Goal: Information Seeking & Learning: Learn about a topic

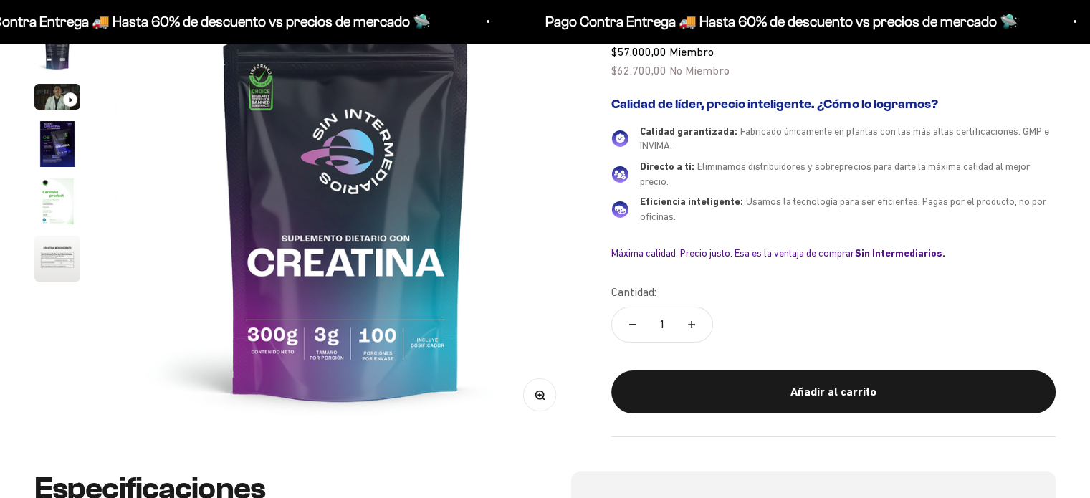
click at [57, 203] on img "Ir al artículo 5" at bounding box center [57, 201] width 46 height 46
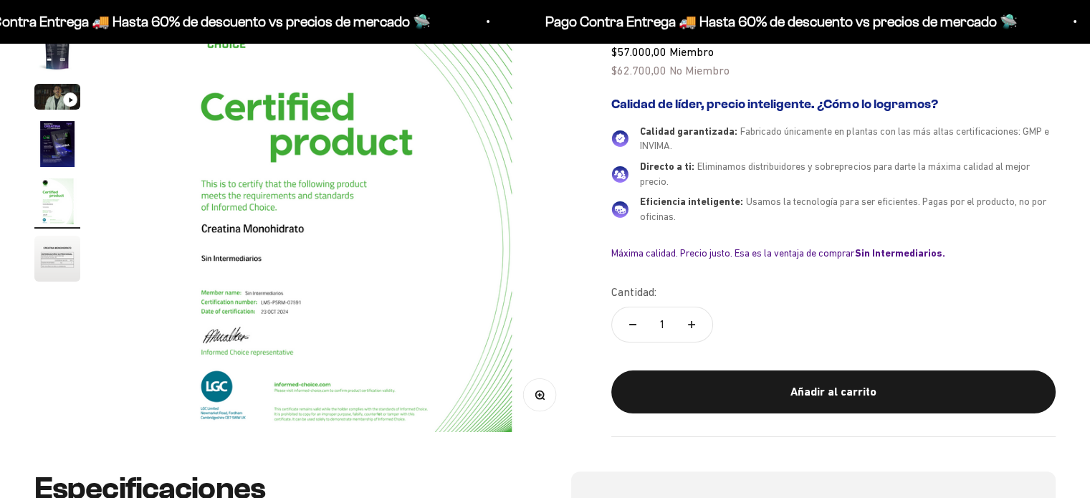
scroll to position [0, 1918]
click at [59, 240] on img "Ir al artículo 6" at bounding box center [57, 259] width 46 height 46
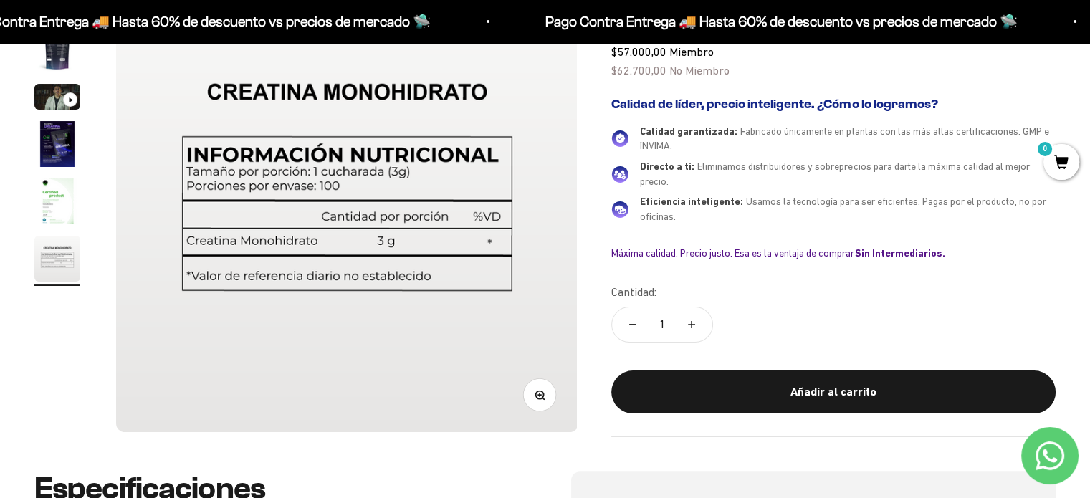
scroll to position [0, 0]
click at [62, 208] on img "Ir al artículo 5" at bounding box center [57, 201] width 46 height 46
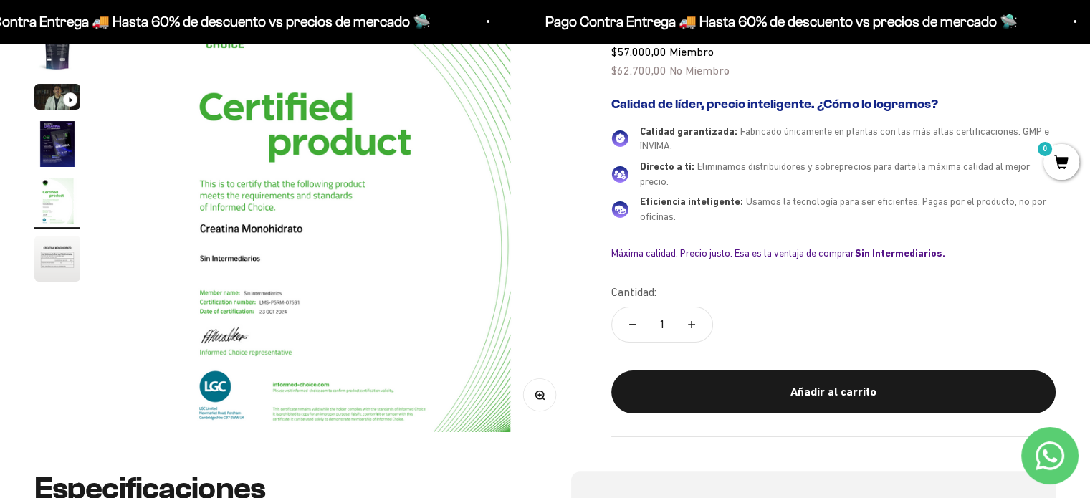
click at [65, 154] on img "Ir al artículo 4" at bounding box center [57, 144] width 46 height 46
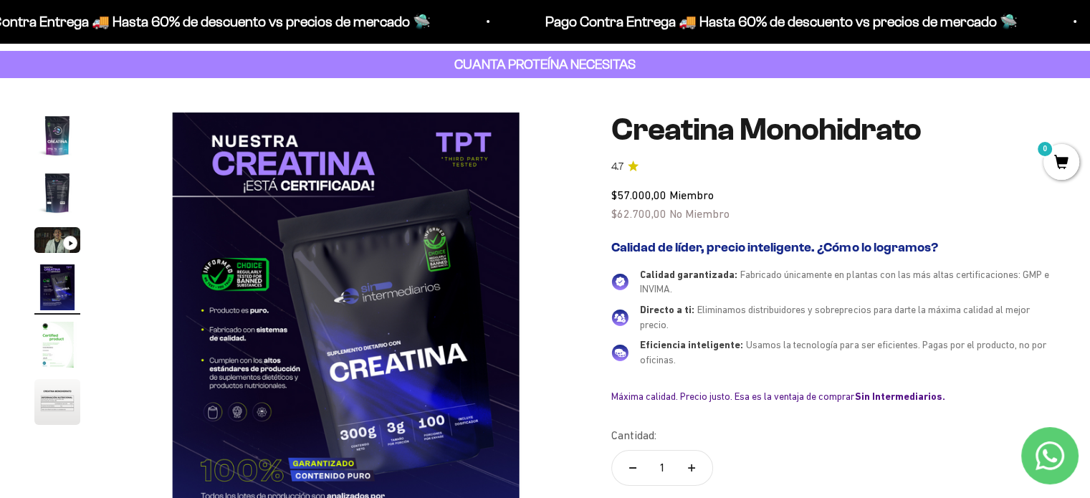
scroll to position [143, 0]
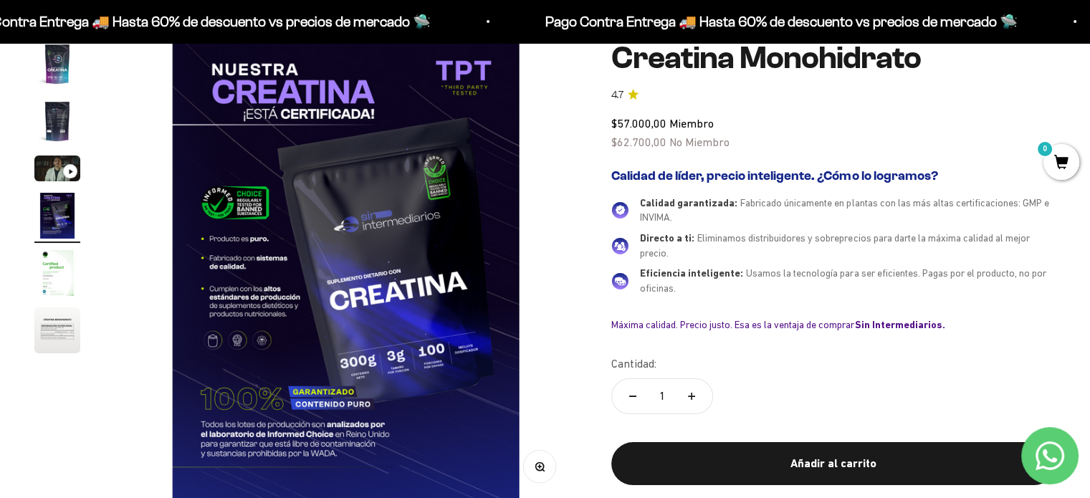
click at [52, 166] on img "Ir al artículo 3" at bounding box center [57, 169] width 46 height 26
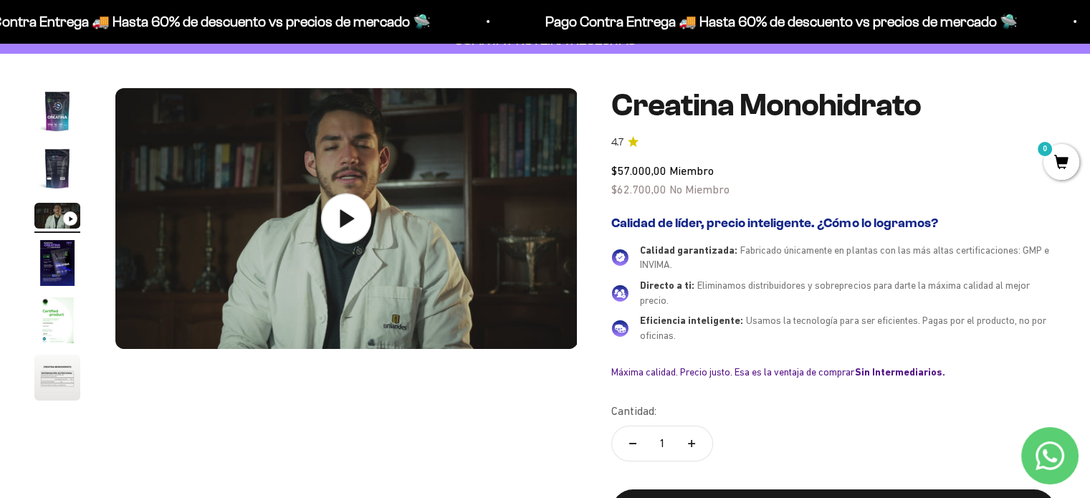
scroll to position [72, 0]
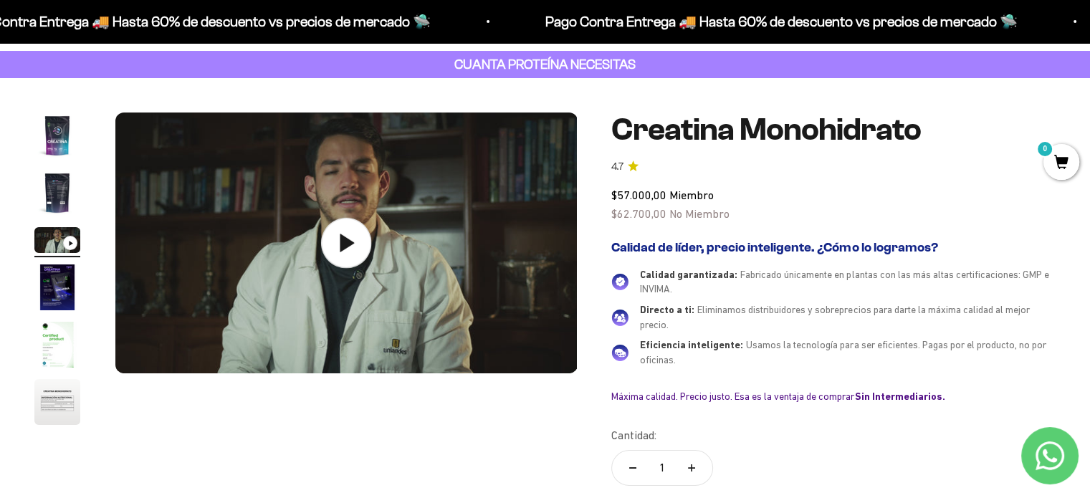
click at [357, 250] on icon at bounding box center [346, 243] width 50 height 50
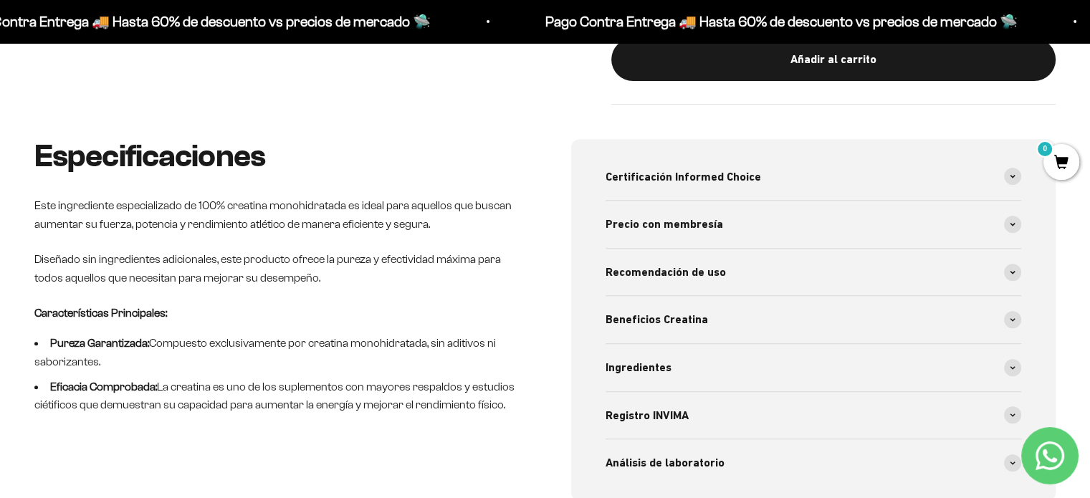
scroll to position [573, 0]
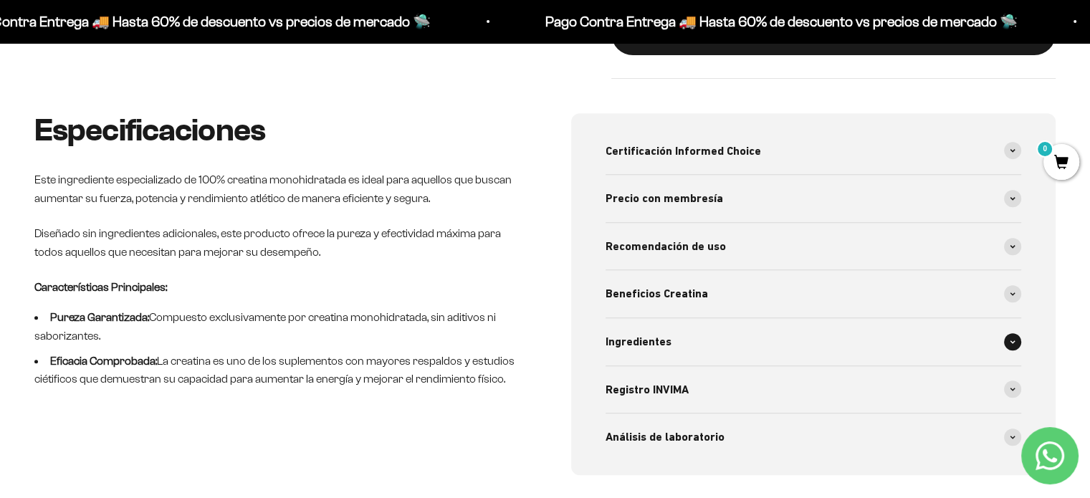
click at [1018, 340] on span at bounding box center [1012, 341] width 17 height 17
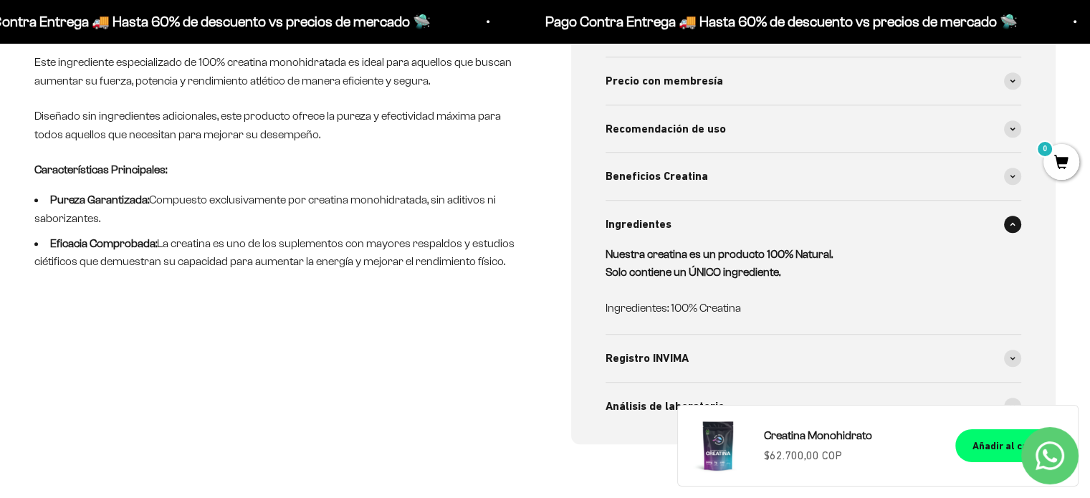
scroll to position [717, 0]
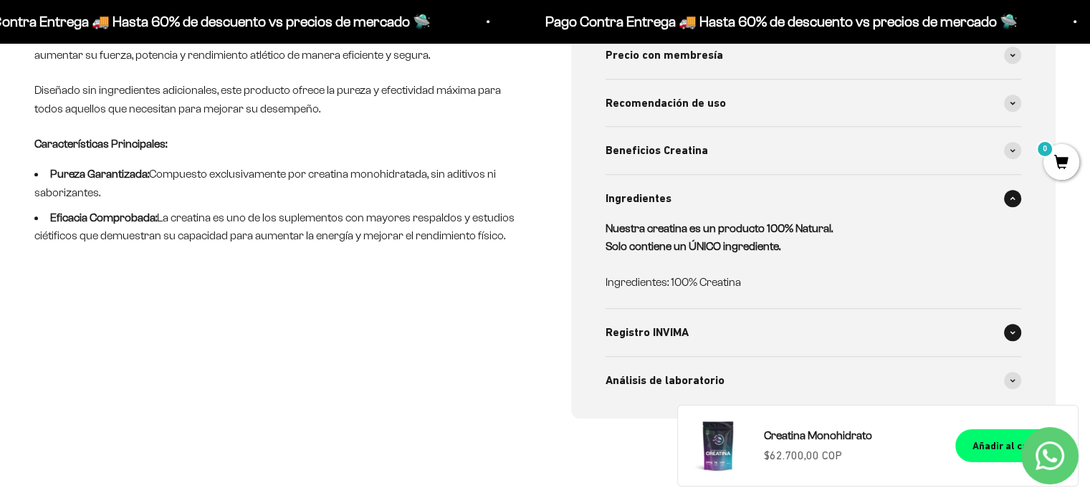
click at [1004, 332] on div "Registro INVIMA" at bounding box center [814, 332] width 416 height 47
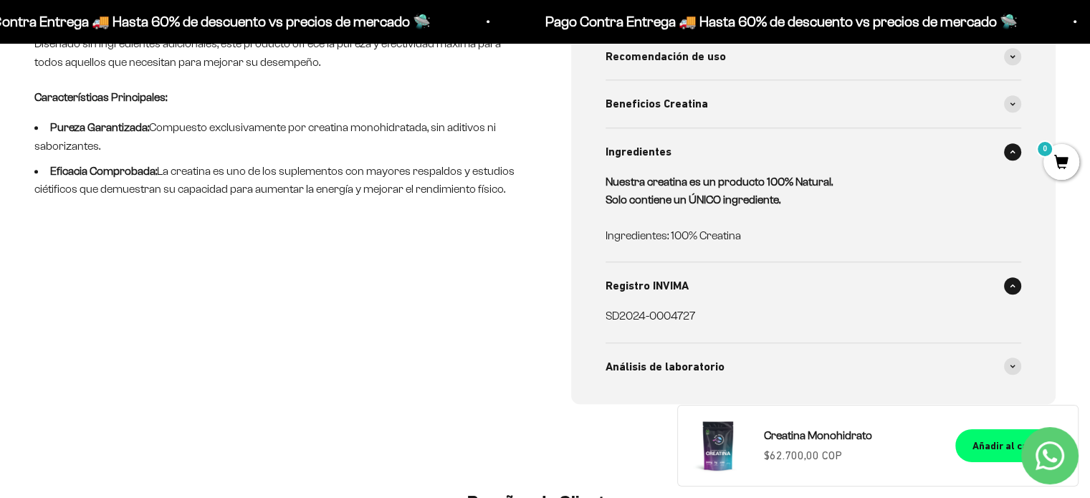
scroll to position [789, 0]
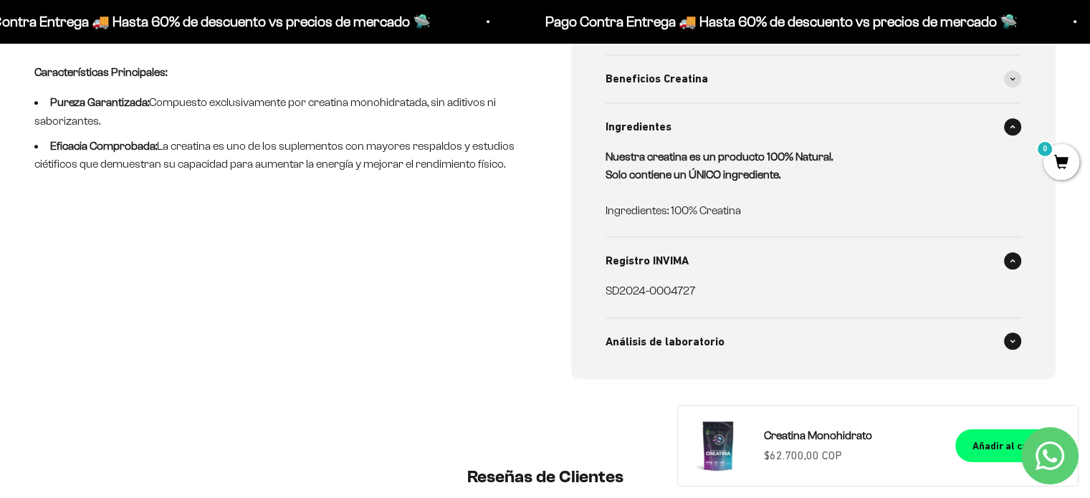
click at [1009, 346] on span at bounding box center [1012, 341] width 17 height 17
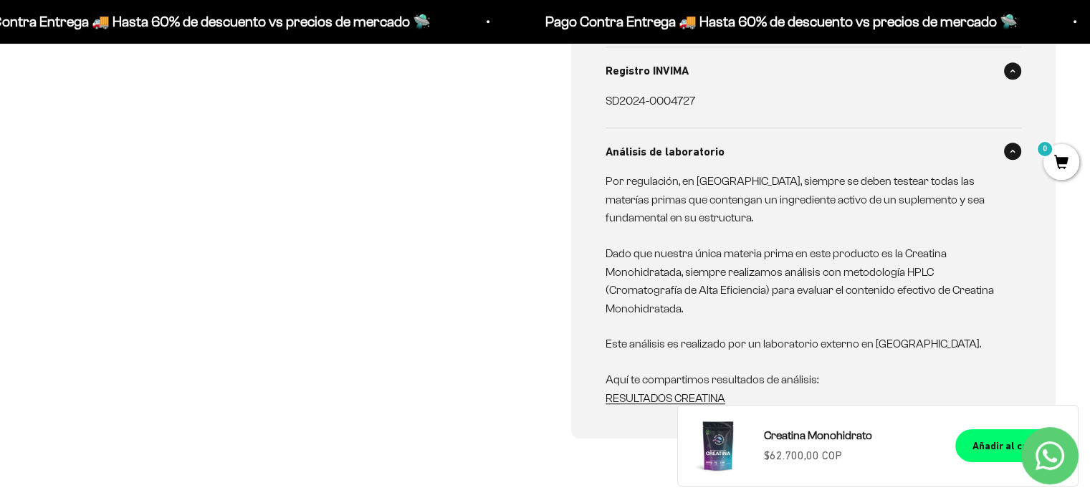
scroll to position [1004, 0]
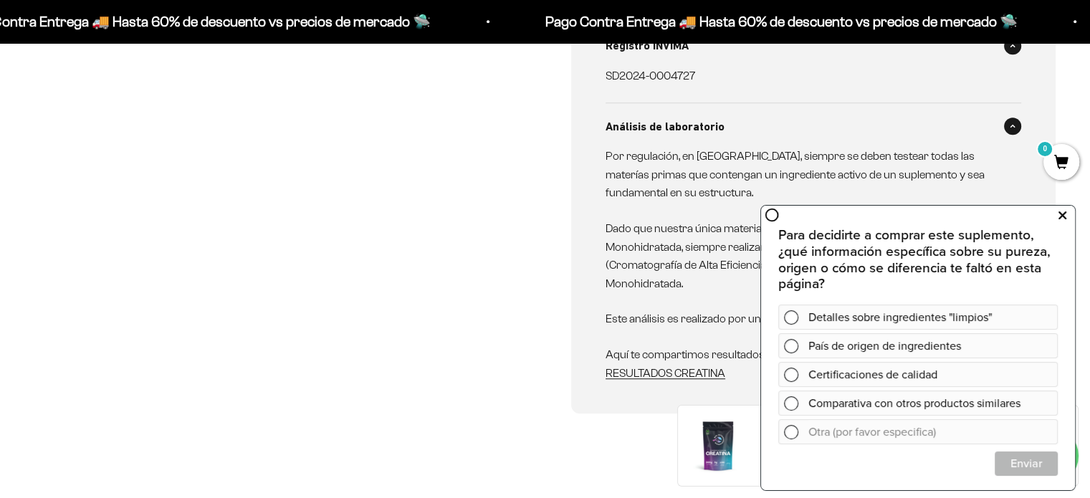
click at [1069, 209] on button at bounding box center [1062, 215] width 26 height 23
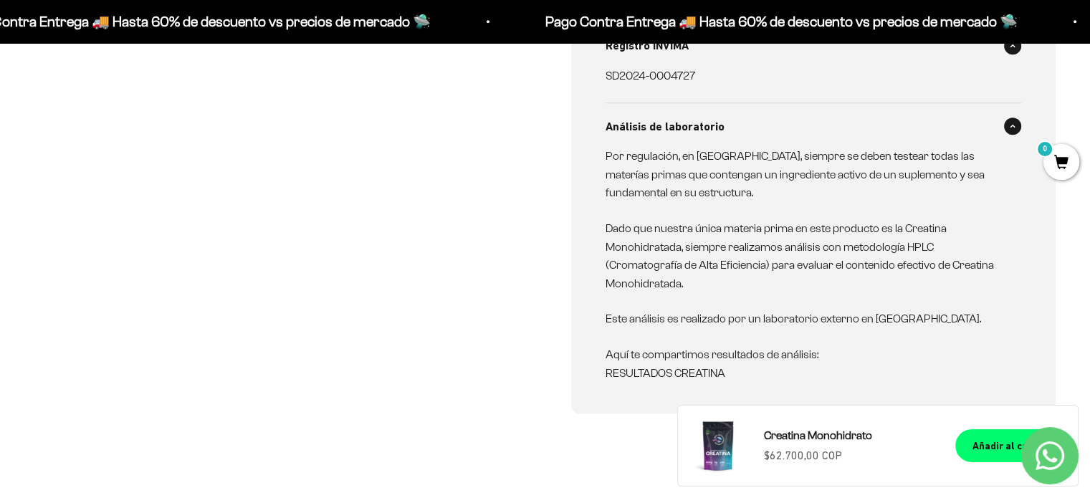
click at [634, 371] on link "RESULTADOS CREATINA" at bounding box center [666, 373] width 120 height 12
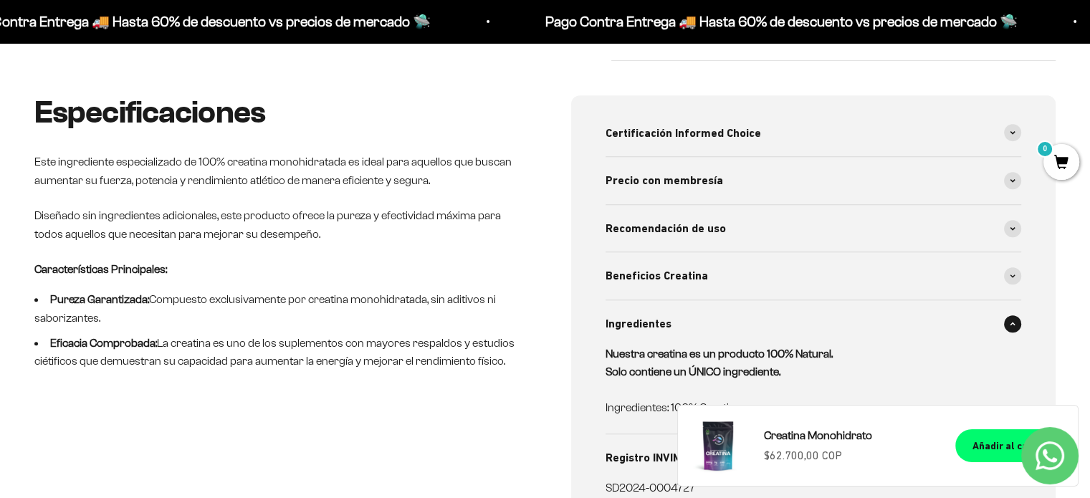
scroll to position [645, 0]
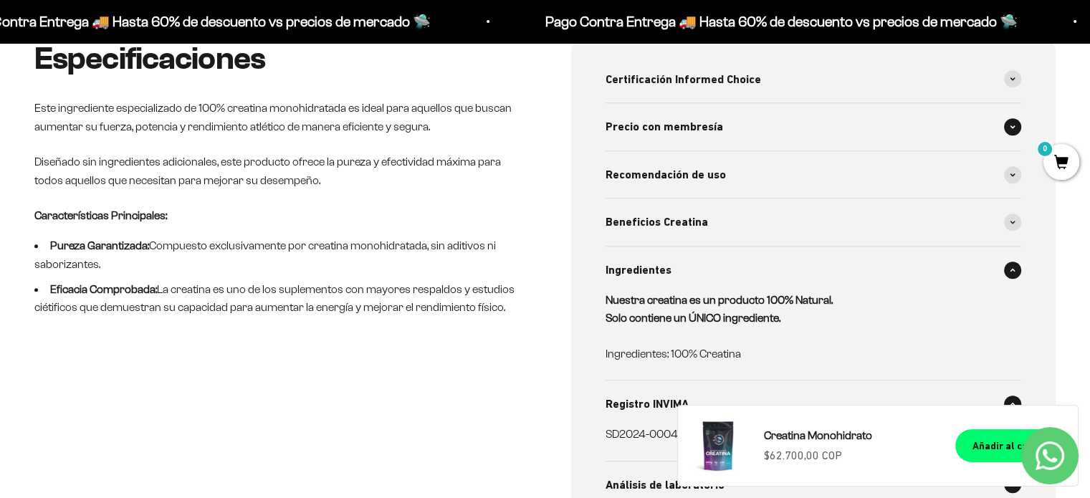
click at [1014, 120] on span at bounding box center [1012, 126] width 17 height 17
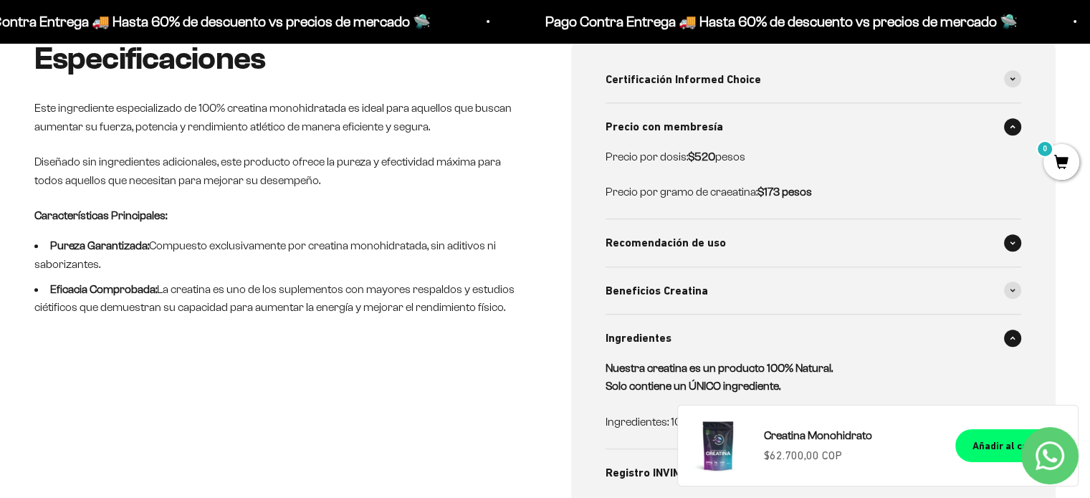
click at [1004, 229] on div "Recomendación de uso" at bounding box center [814, 242] width 416 height 47
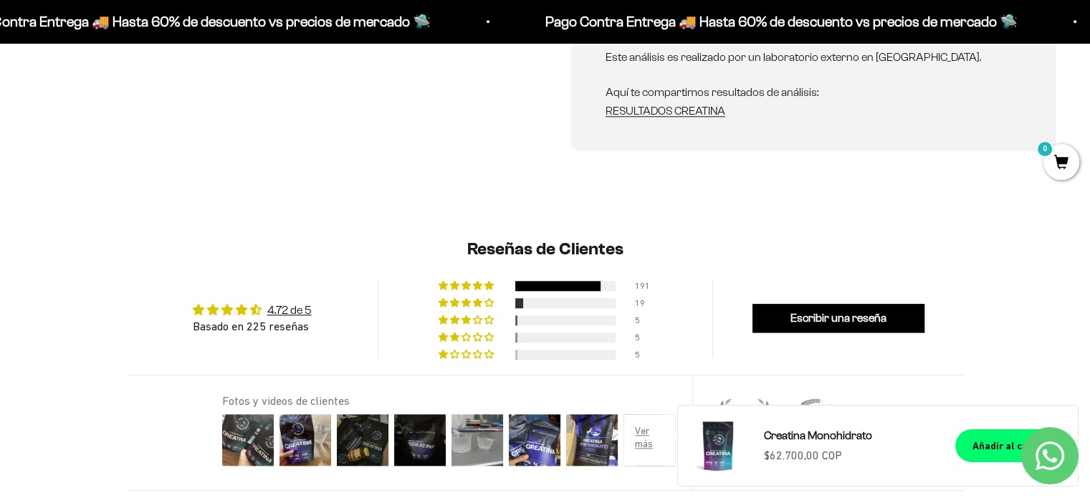
scroll to position [1720, 0]
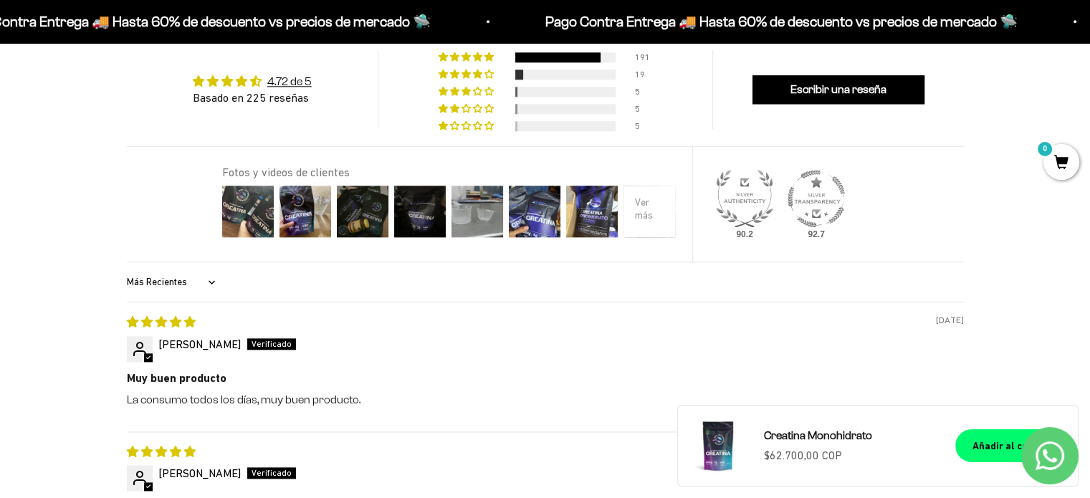
click at [647, 211] on div at bounding box center [649, 211] width 57 height 57
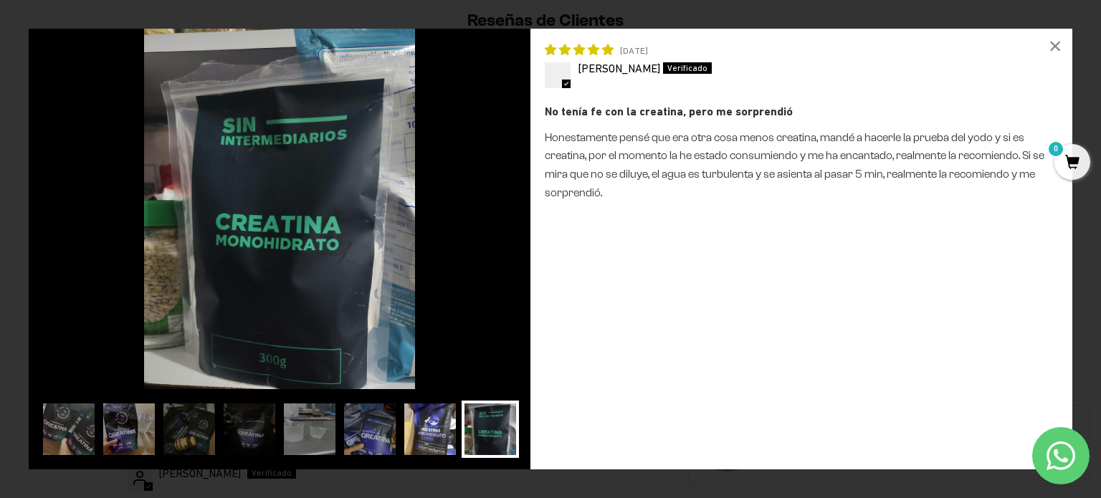
click at [422, 411] on img at bounding box center [429, 429] width 57 height 57
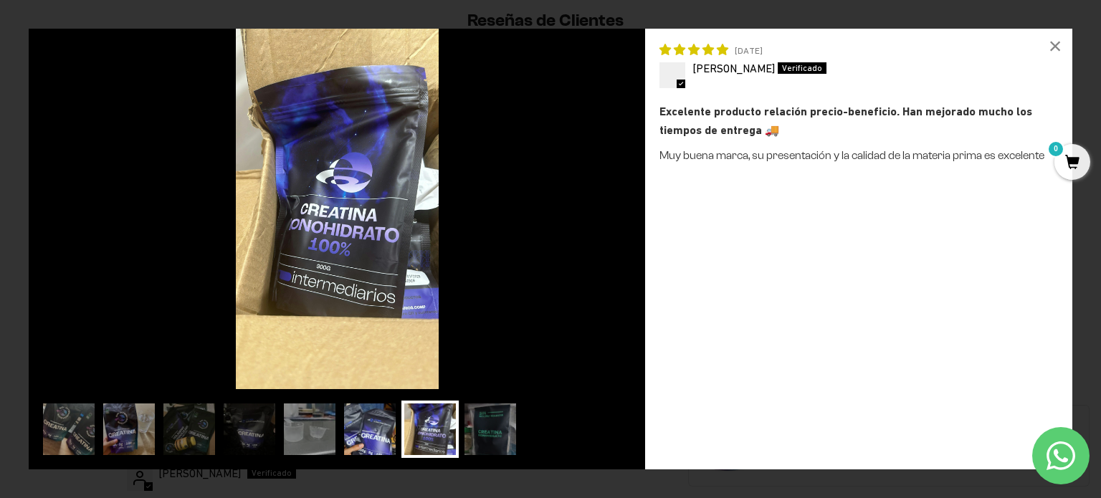
click at [379, 418] on img at bounding box center [369, 429] width 57 height 57
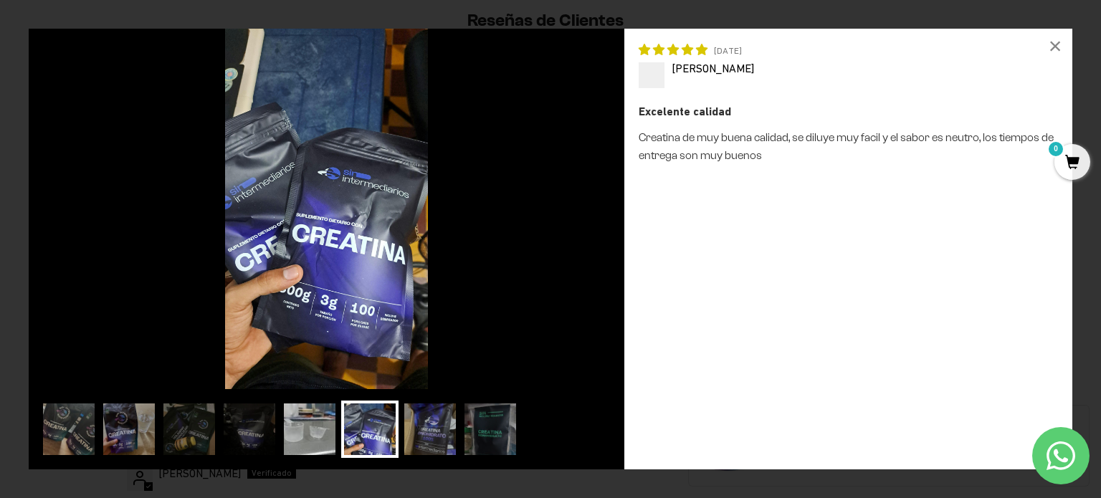
click at [294, 424] on img at bounding box center [309, 429] width 57 height 57
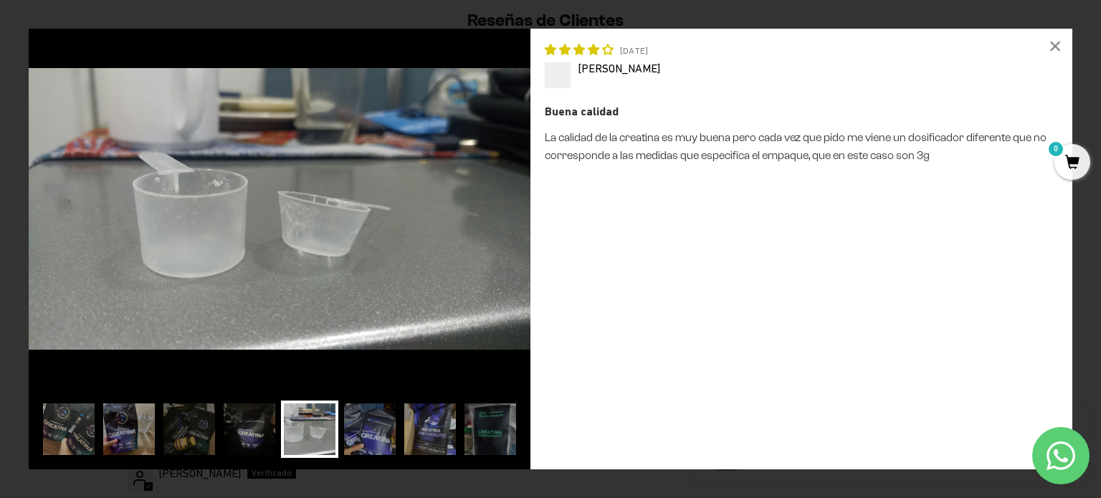
click at [236, 424] on img at bounding box center [249, 429] width 57 height 57
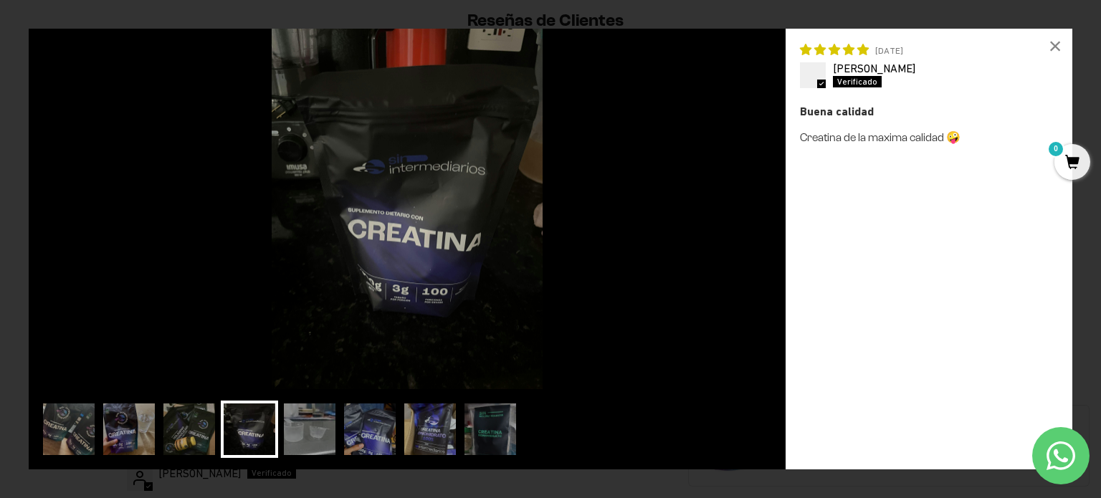
click at [201, 435] on img at bounding box center [189, 429] width 57 height 57
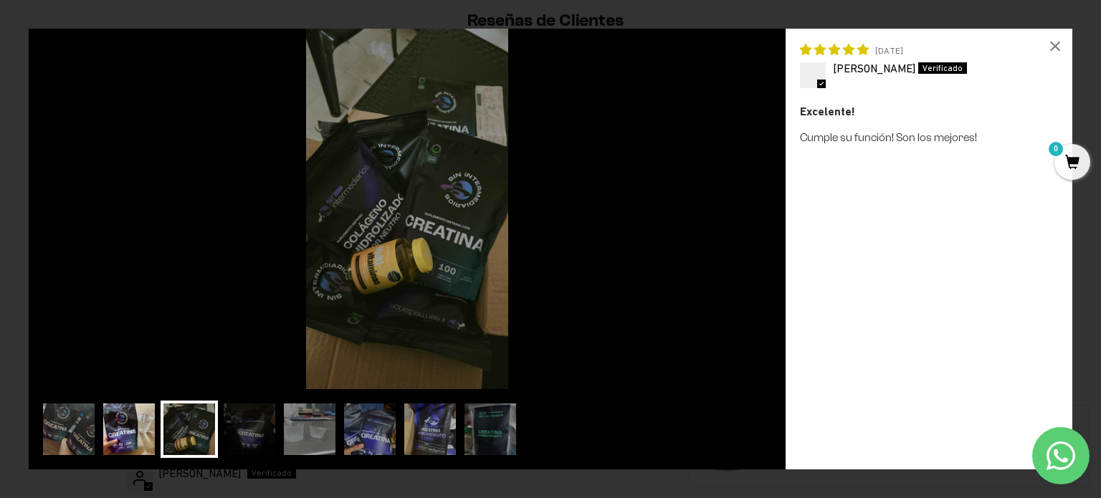
click at [112, 435] on img at bounding box center [128, 429] width 57 height 57
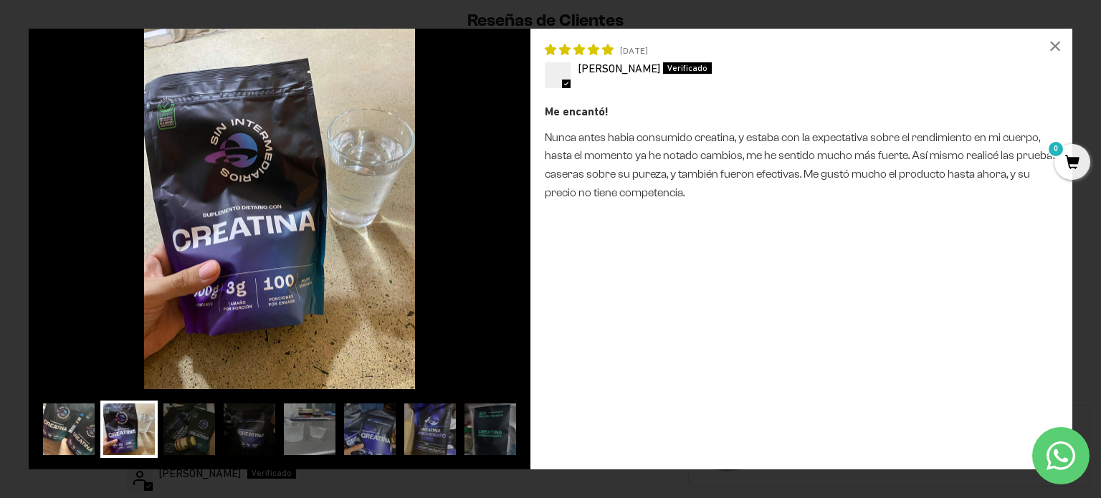
click at [85, 444] on img at bounding box center [68, 429] width 57 height 57
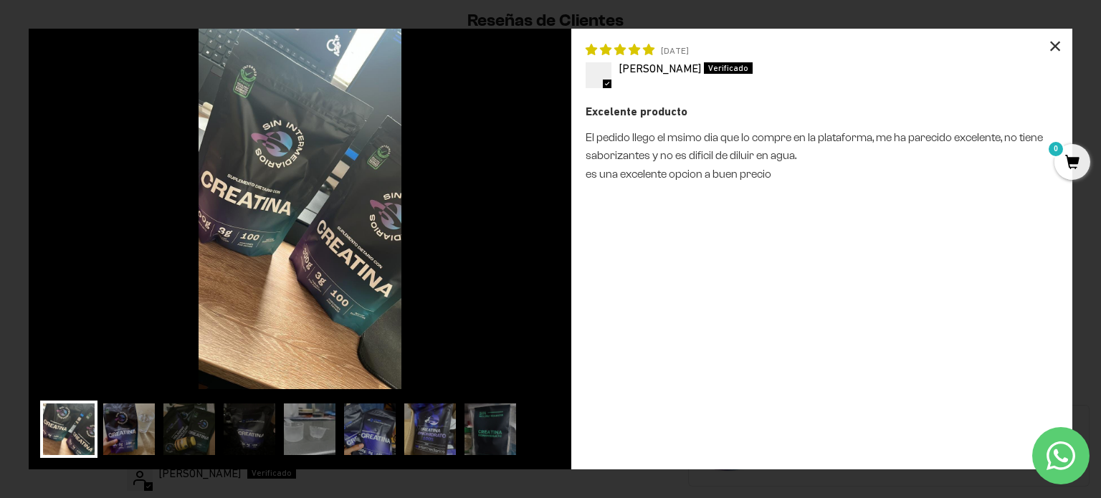
click at [1049, 45] on div "×" at bounding box center [1055, 46] width 34 height 34
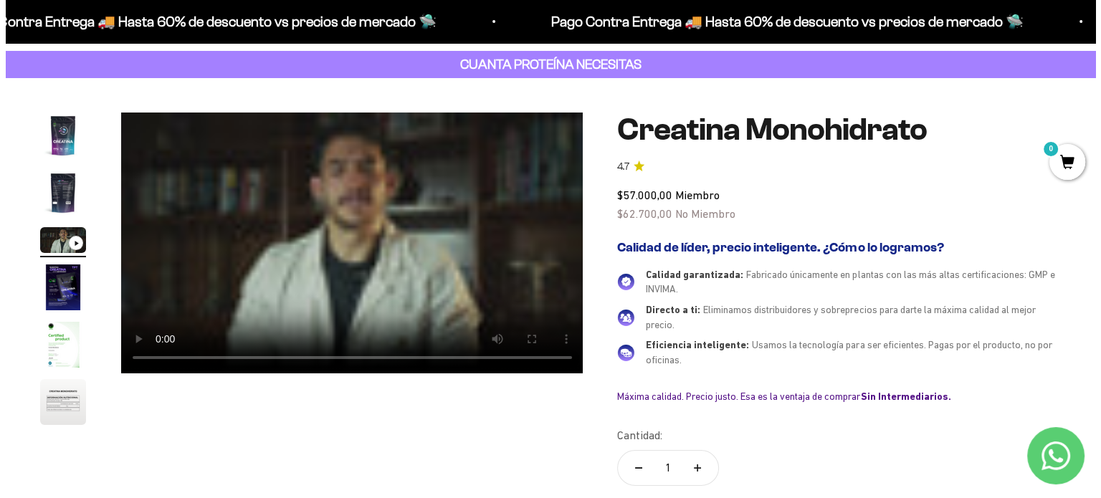
scroll to position [0, 0]
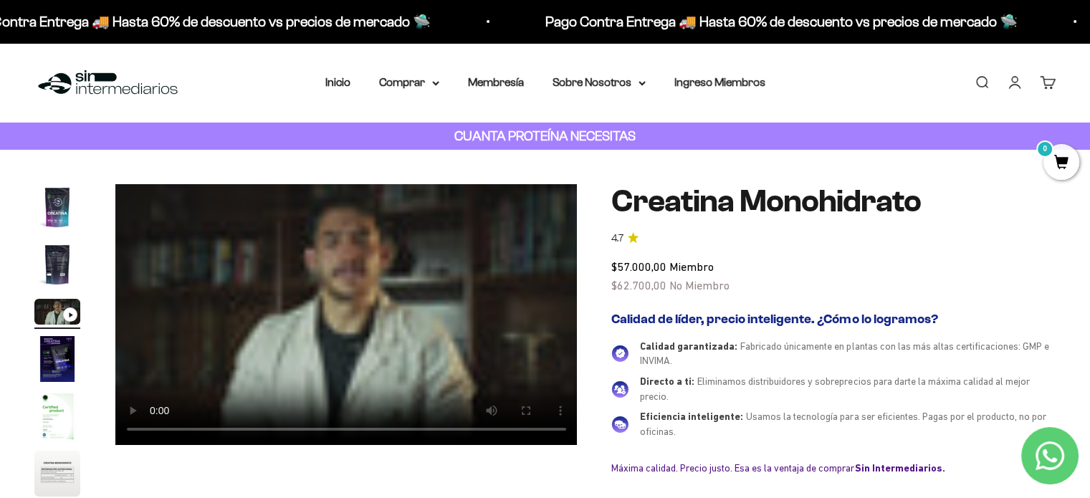
click at [984, 82] on link "Buscar" at bounding box center [982, 83] width 16 height 16
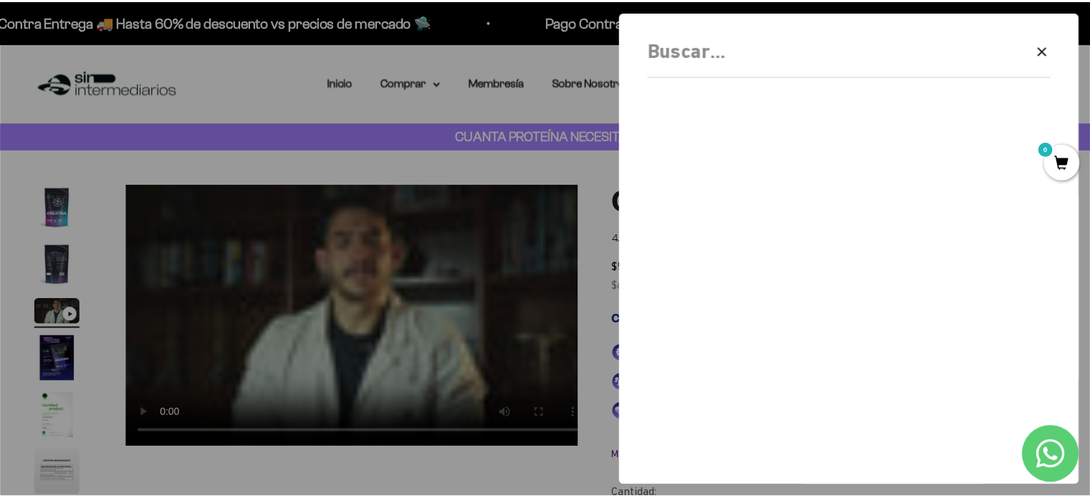
scroll to position [0, 971]
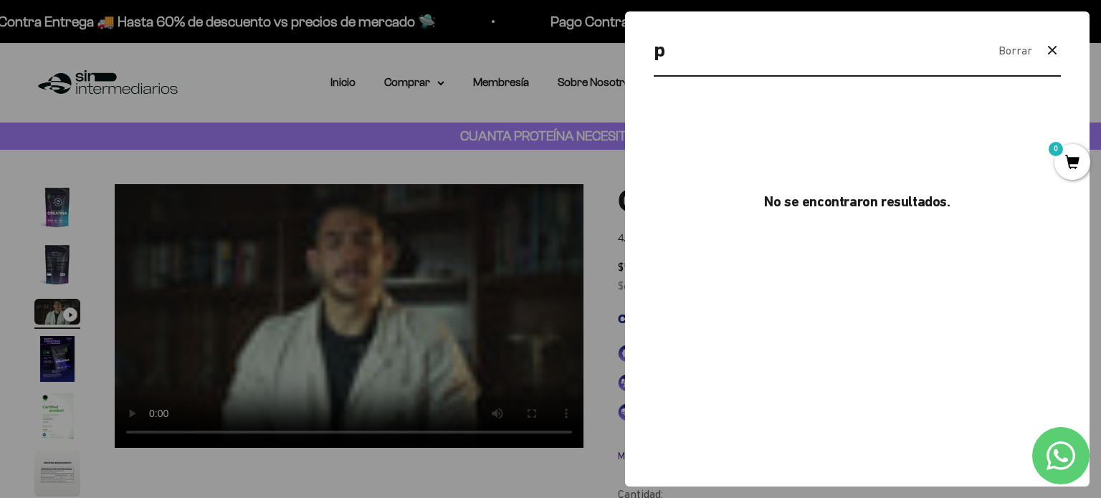
type input "p"
click at [1052, 49] on icon "button" at bounding box center [1052, 51] width 8 height 8
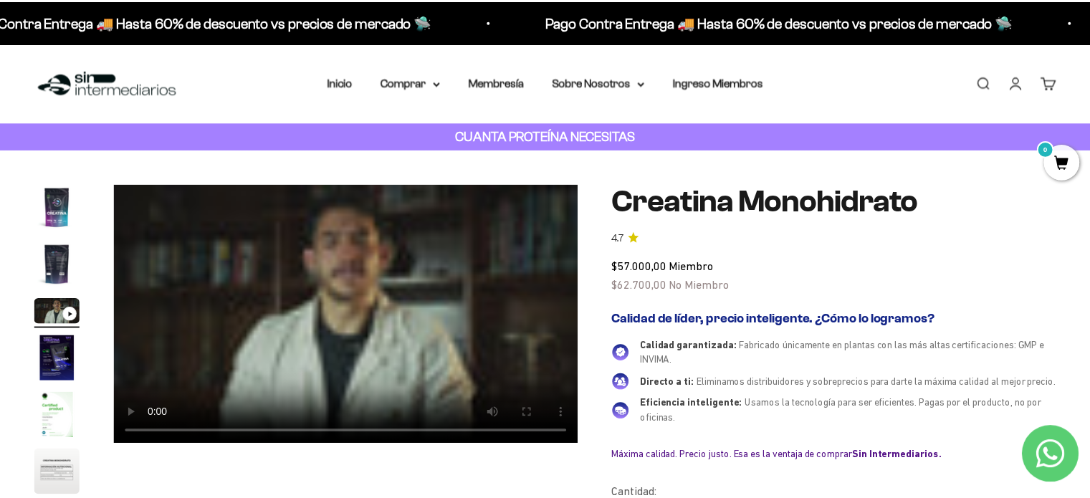
scroll to position [0, 959]
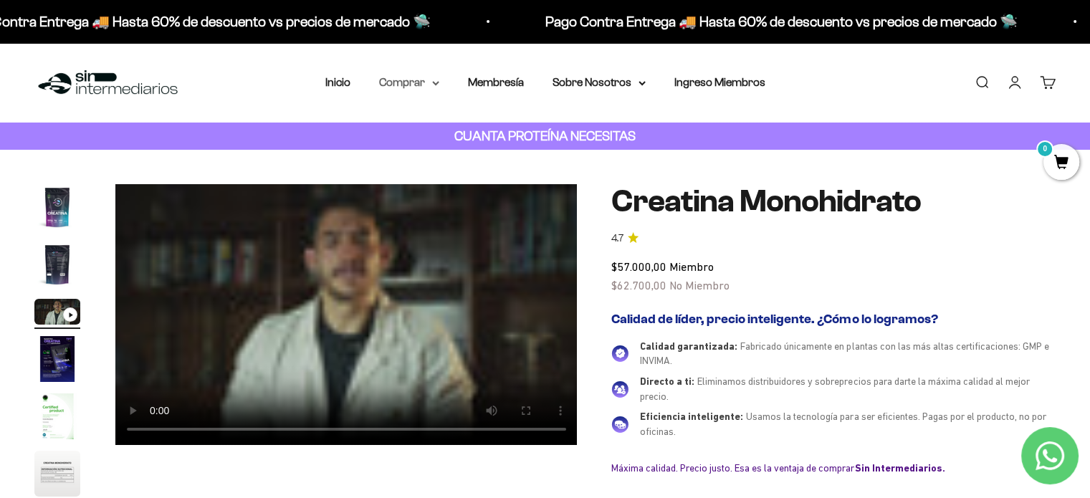
click at [427, 82] on summary "Comprar" at bounding box center [409, 82] width 60 height 19
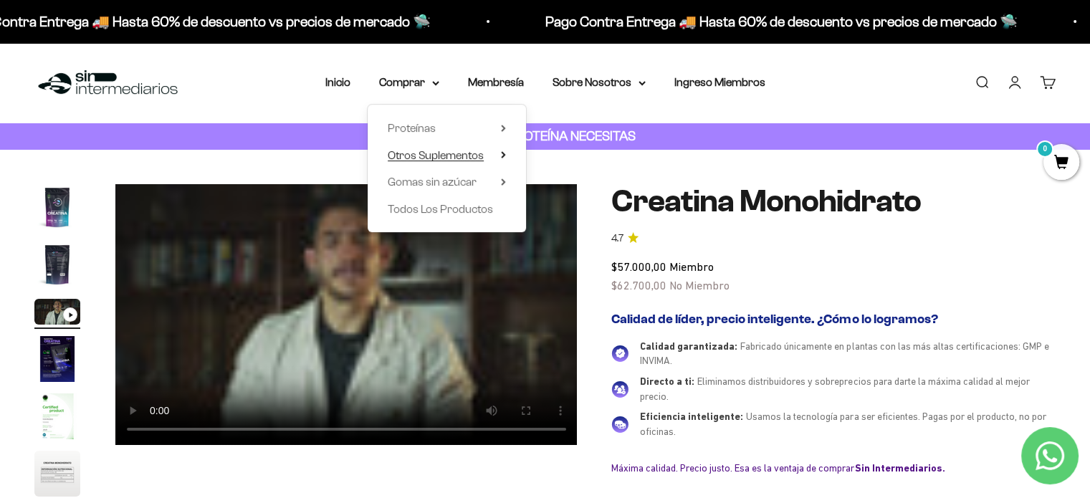
click at [499, 153] on summary "Otros Suplementos" at bounding box center [447, 155] width 118 height 19
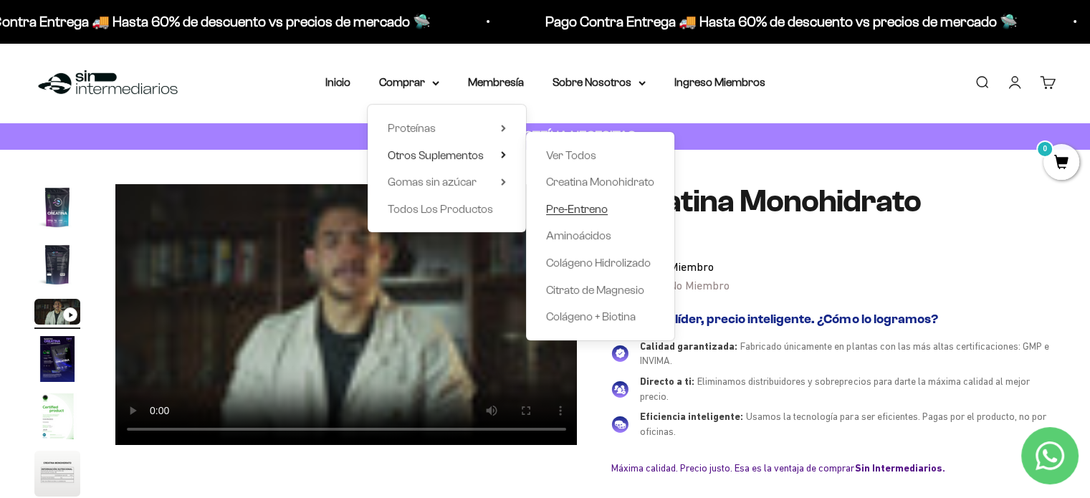
click at [591, 213] on span "Pre-Entreno" at bounding box center [577, 209] width 62 height 12
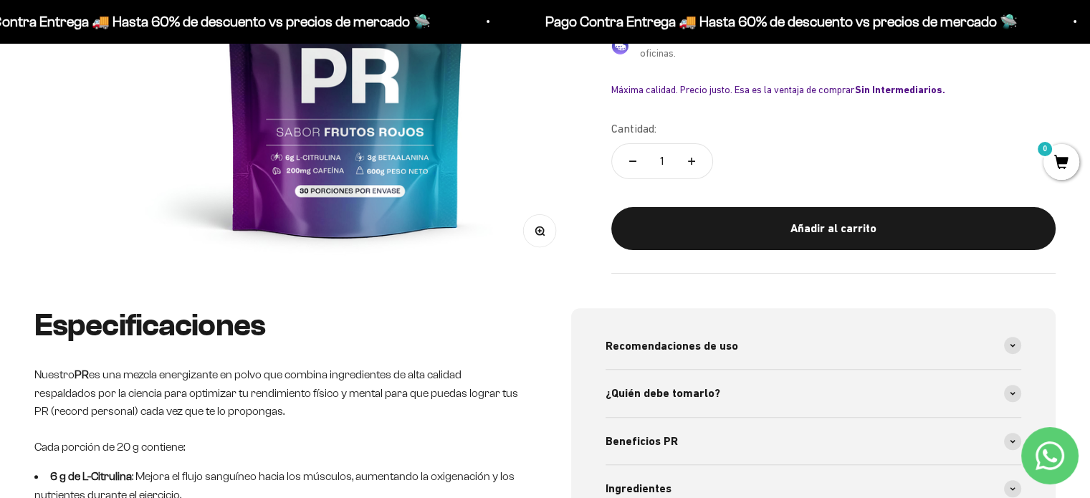
scroll to position [645, 0]
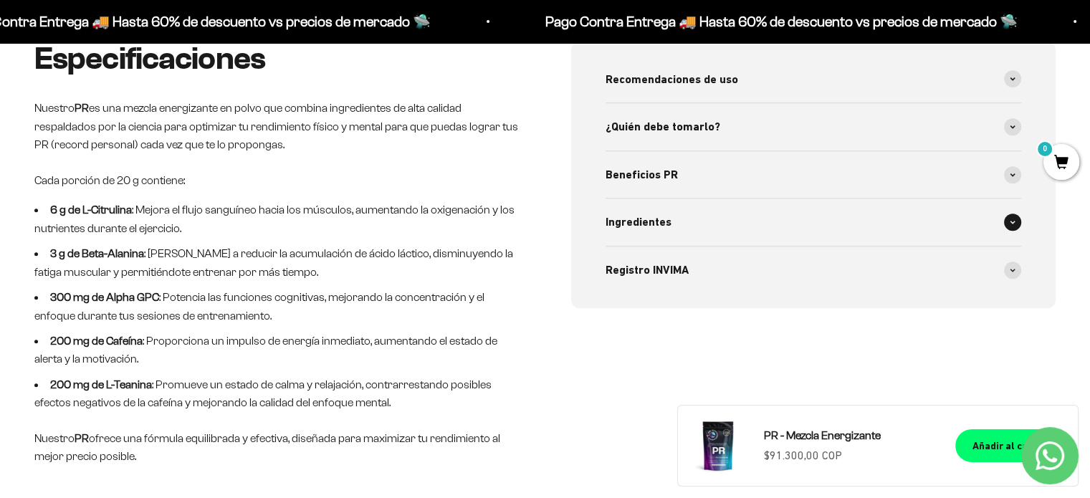
click at [1015, 221] on icon at bounding box center [1013, 222] width 6 height 4
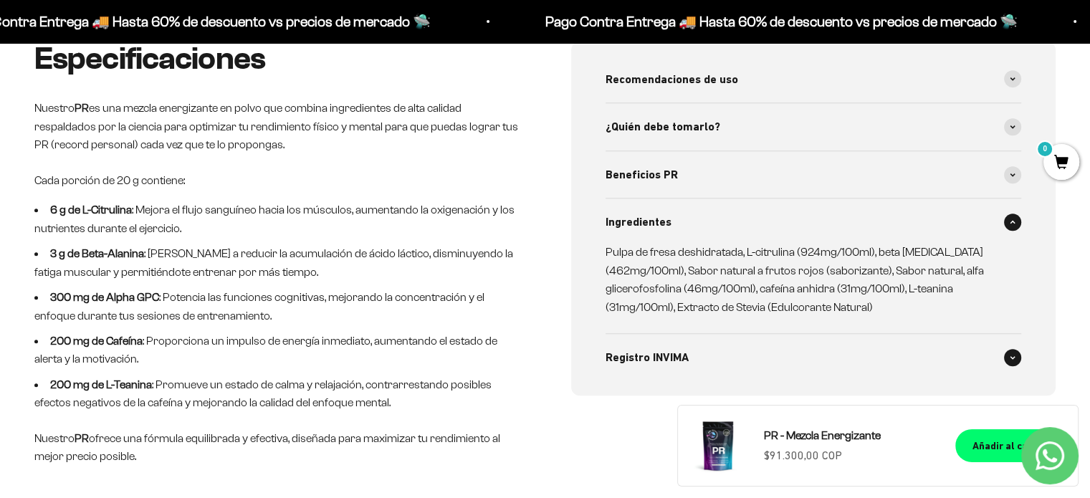
click at [1014, 344] on div "Registro INVIMA" at bounding box center [814, 357] width 416 height 47
click at [1008, 163] on div "Beneficios PR" at bounding box center [814, 174] width 416 height 47
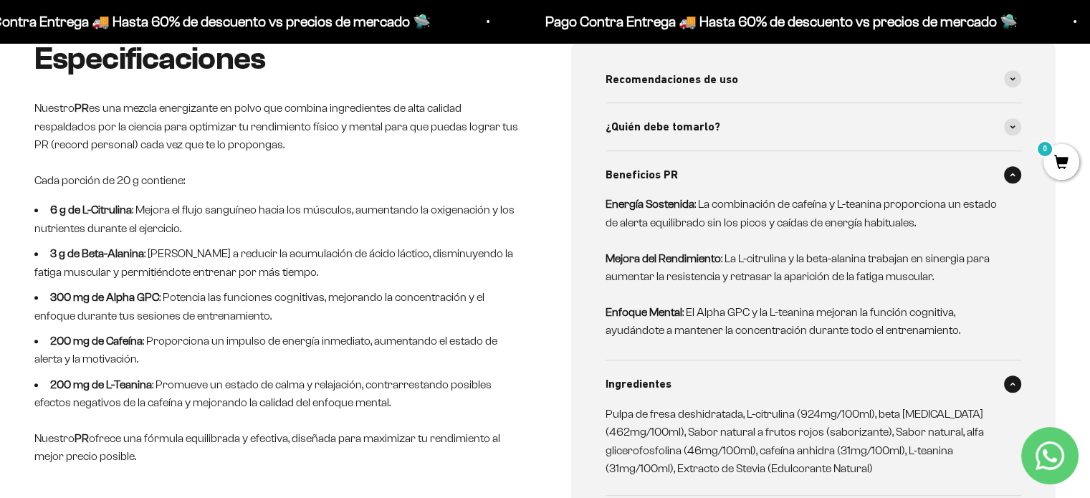
scroll to position [573, 0]
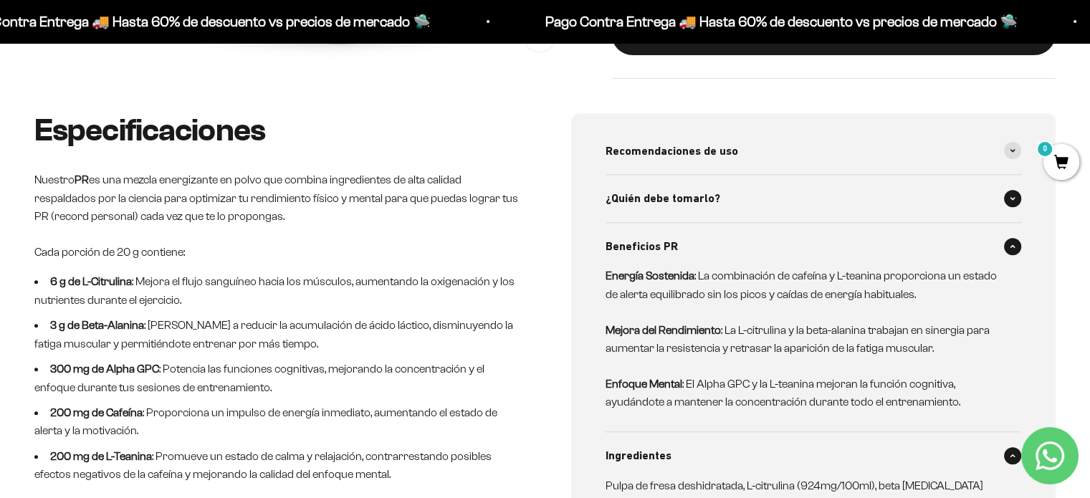
click at [998, 190] on div "¿Quién debe tomarlo?" at bounding box center [814, 198] width 416 height 47
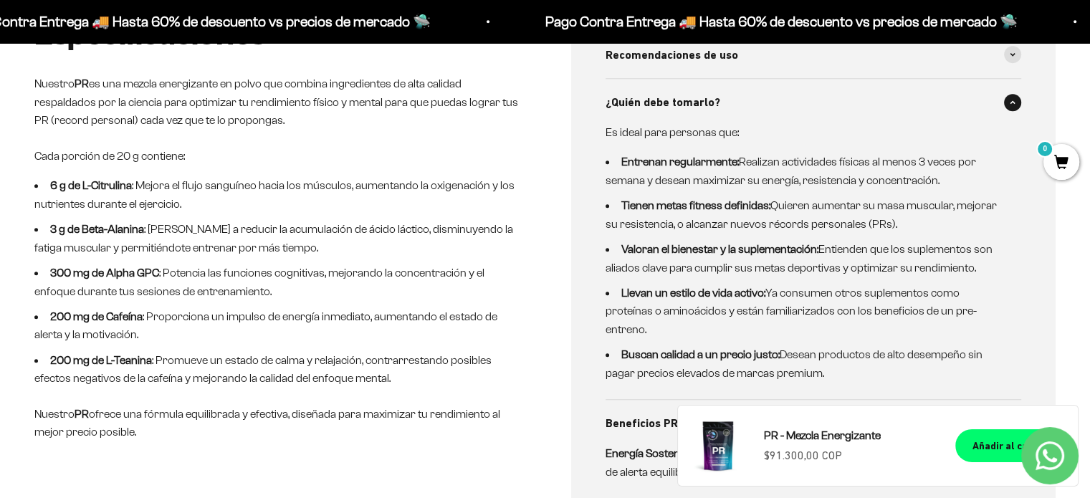
scroll to position [645, 0]
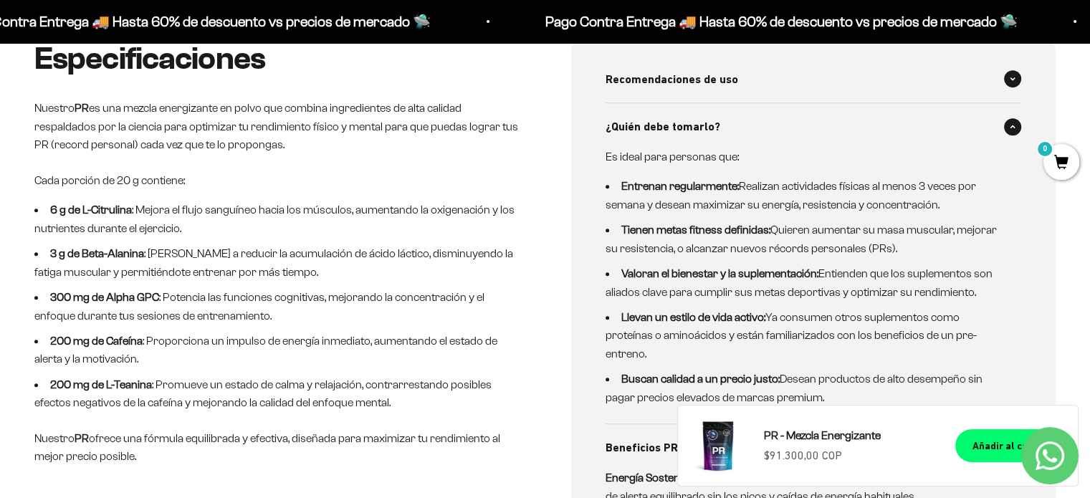
click at [1015, 74] on span at bounding box center [1012, 78] width 17 height 17
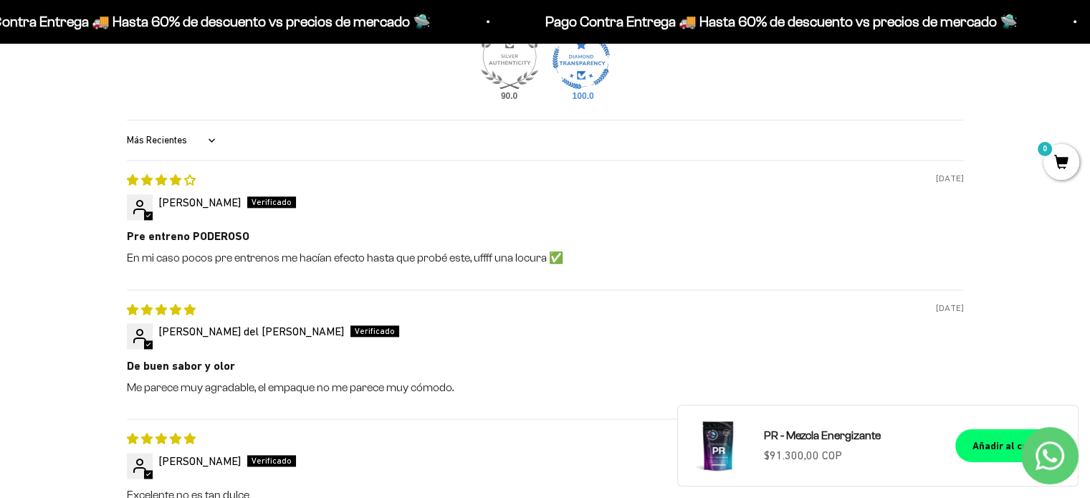
scroll to position [1936, 0]
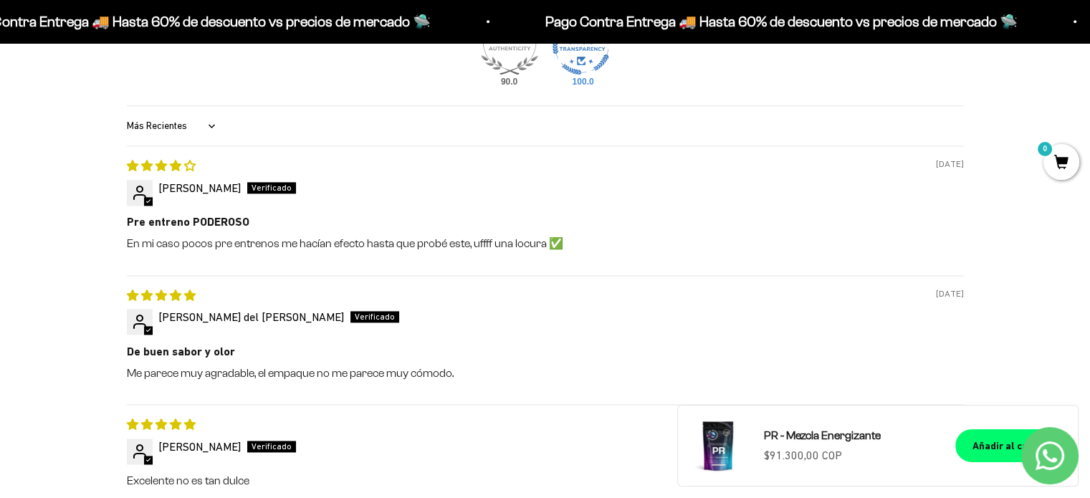
click at [542, 246] on p "En mi caso pocos pre entrenos me hacían efecto hasta que probé este, uffff una …" at bounding box center [545, 244] width 837 height 16
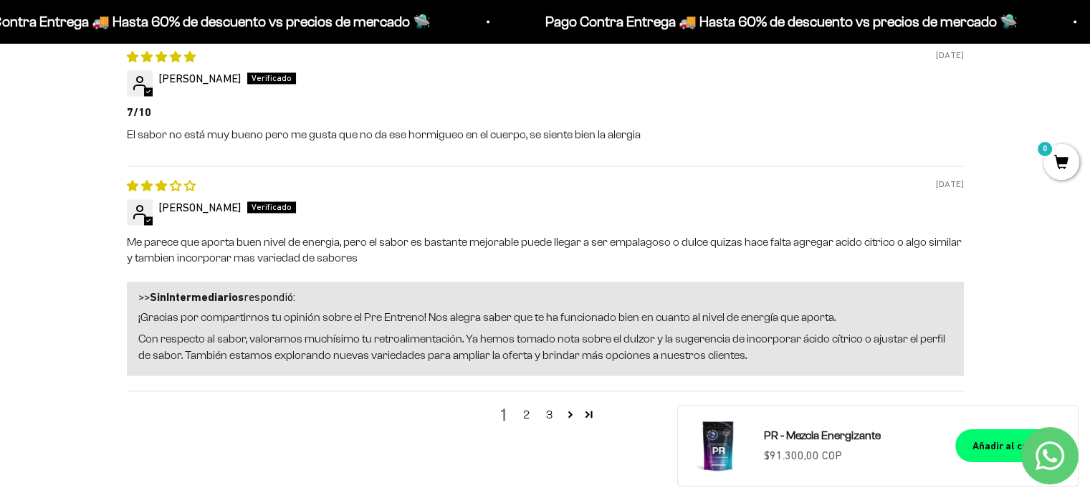
scroll to position [2437, 0]
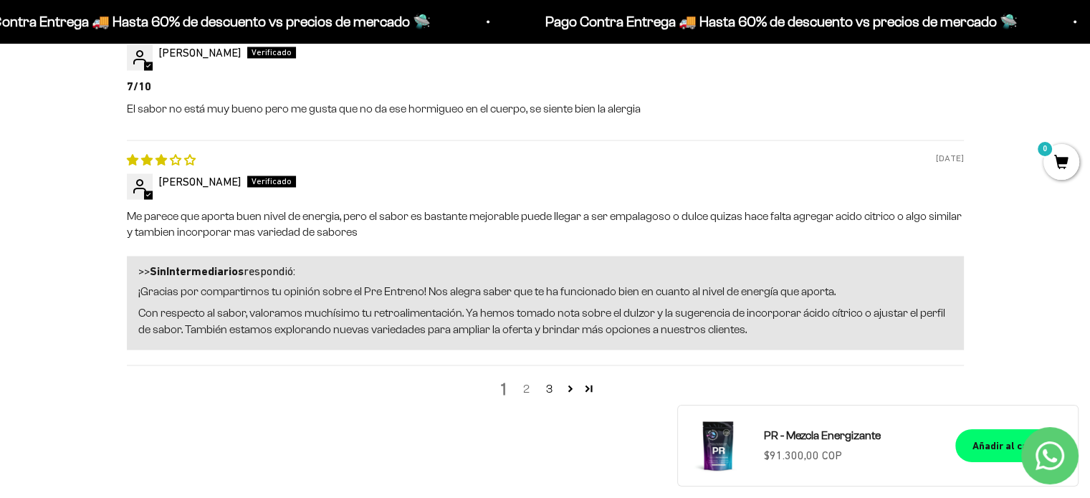
click at [526, 384] on link "2" at bounding box center [526, 388] width 23 height 17
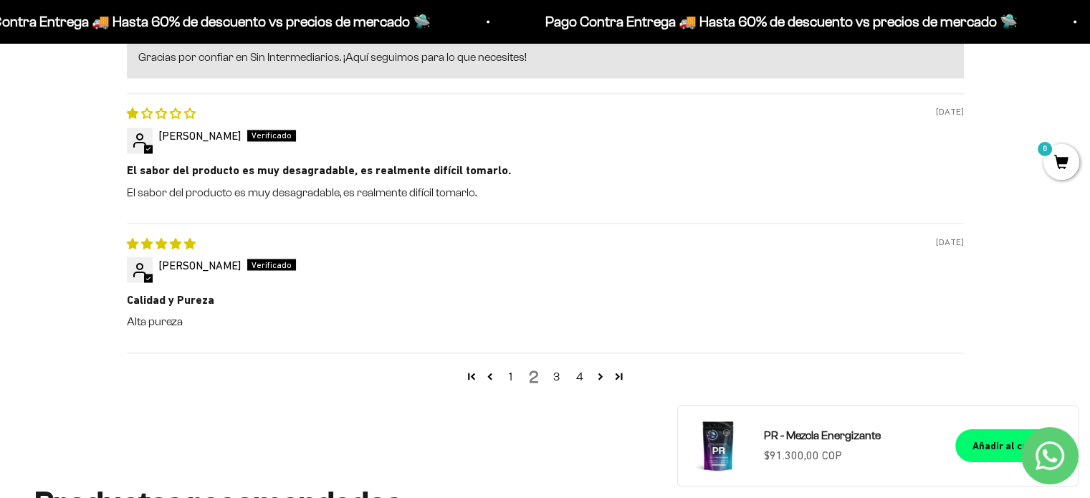
scroll to position [2577, 0]
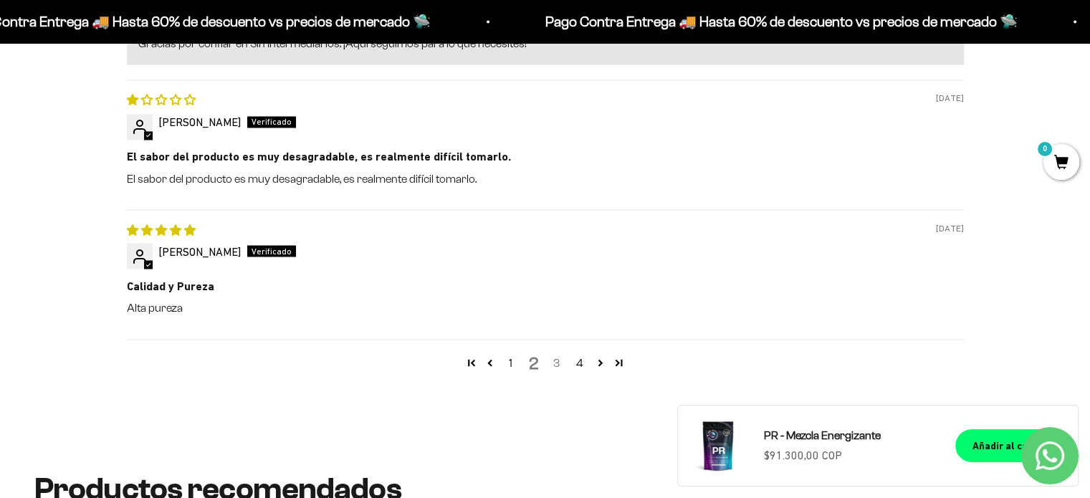
click at [559, 358] on link "3" at bounding box center [557, 362] width 23 height 17
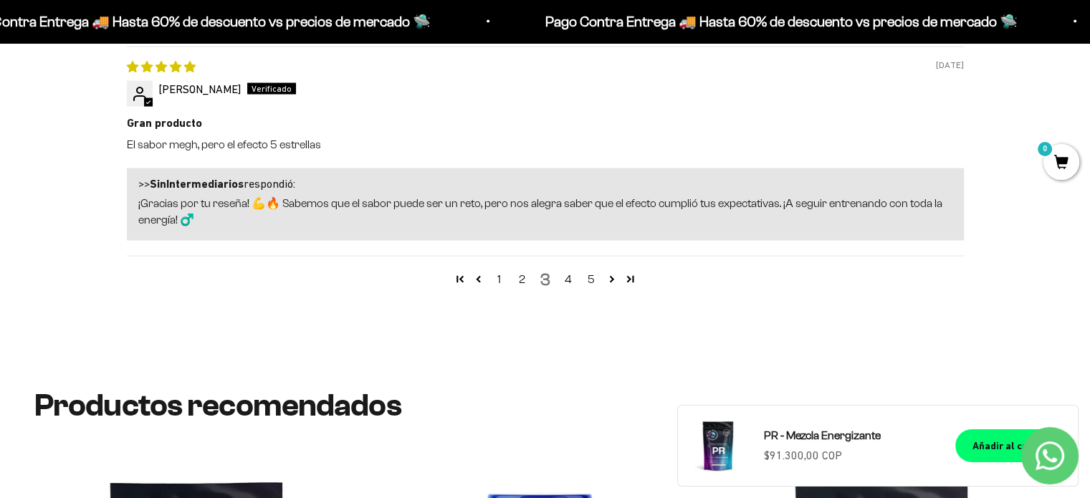
scroll to position [2827, 0]
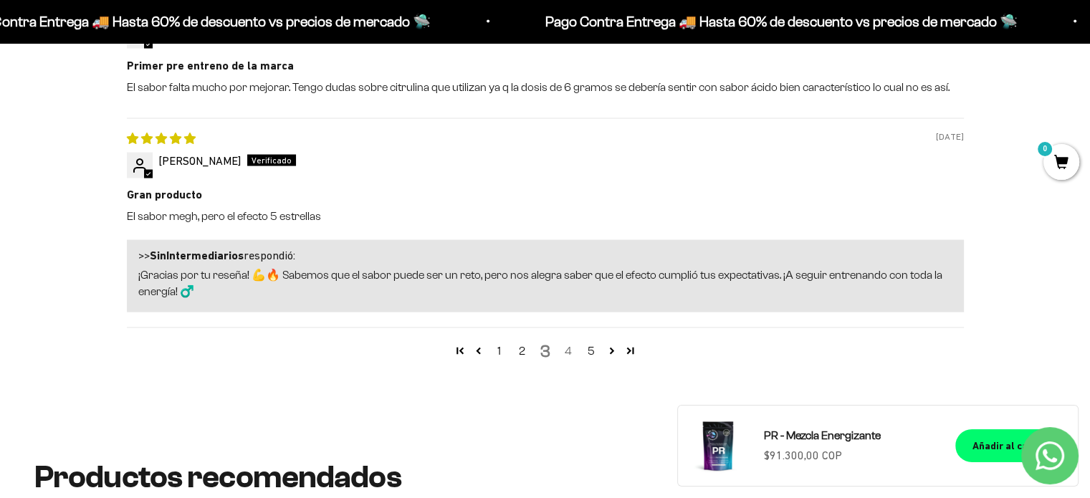
click at [567, 343] on link "4" at bounding box center [568, 351] width 23 height 17
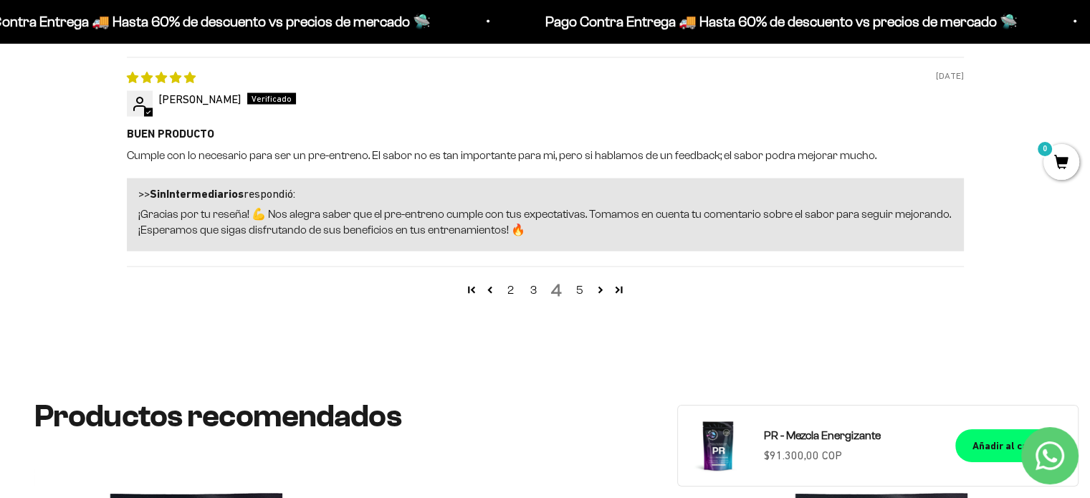
scroll to position [2867, 0]
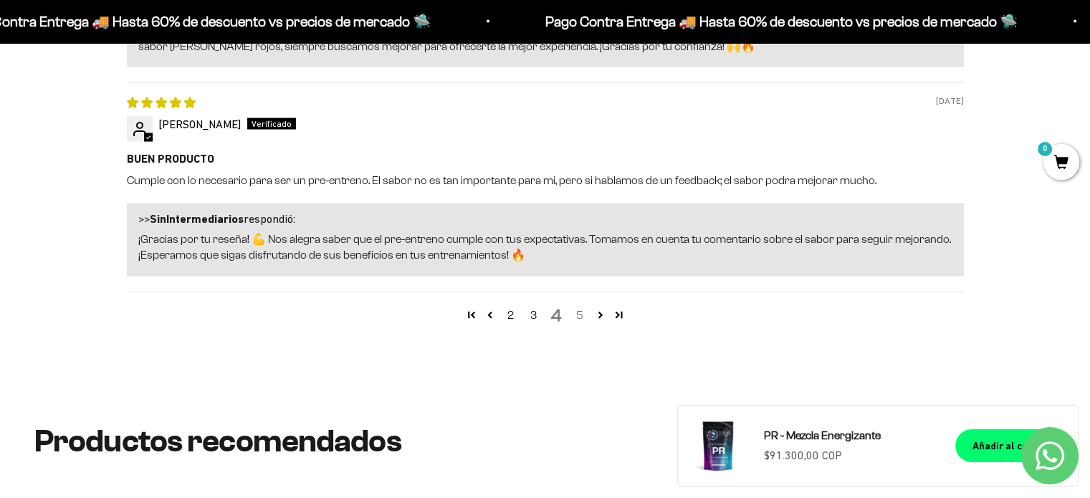
click at [571, 307] on link "5" at bounding box center [579, 315] width 23 height 17
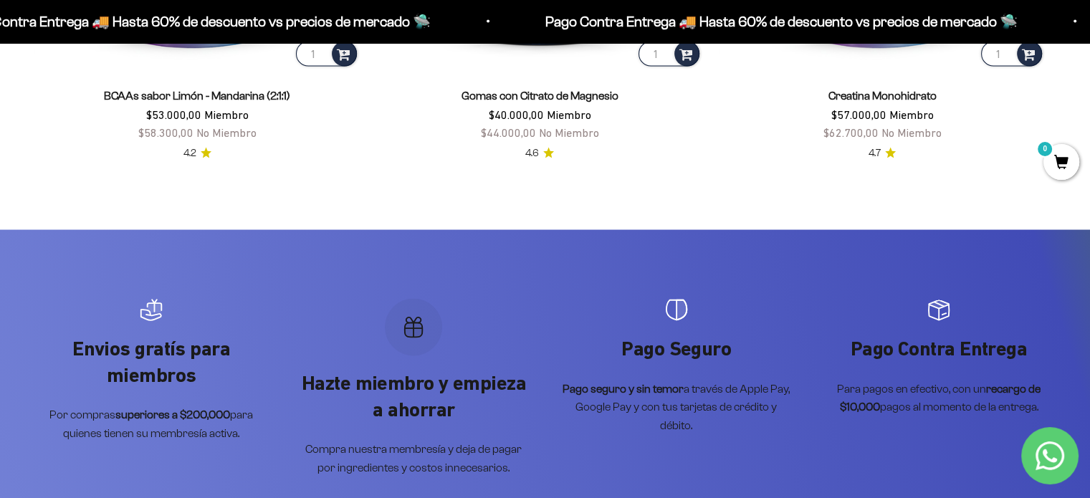
scroll to position [2652, 0]
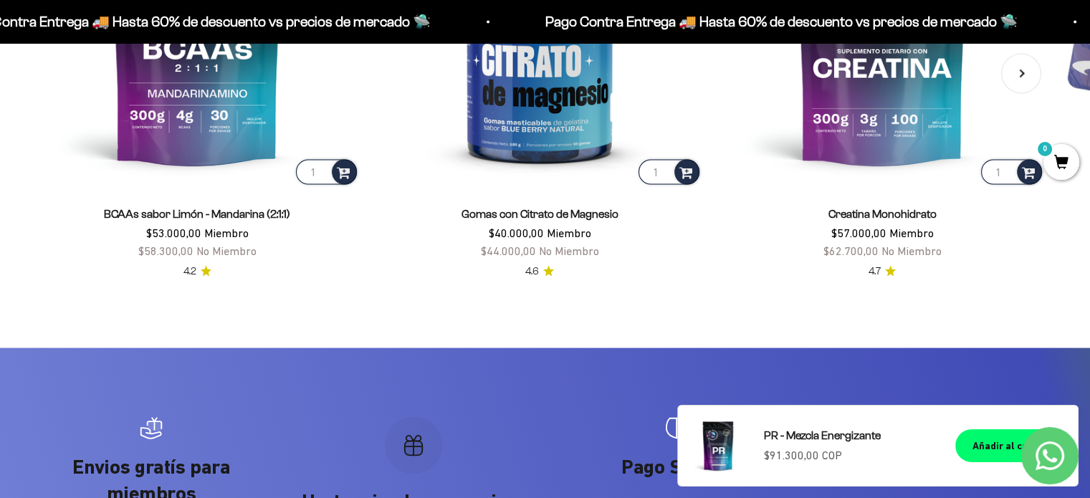
click at [912, 206] on span "Creatina Monohidrato" at bounding box center [883, 213] width 108 height 18
click at [912, 211] on link "Creatina Monohidrato" at bounding box center [883, 213] width 108 height 12
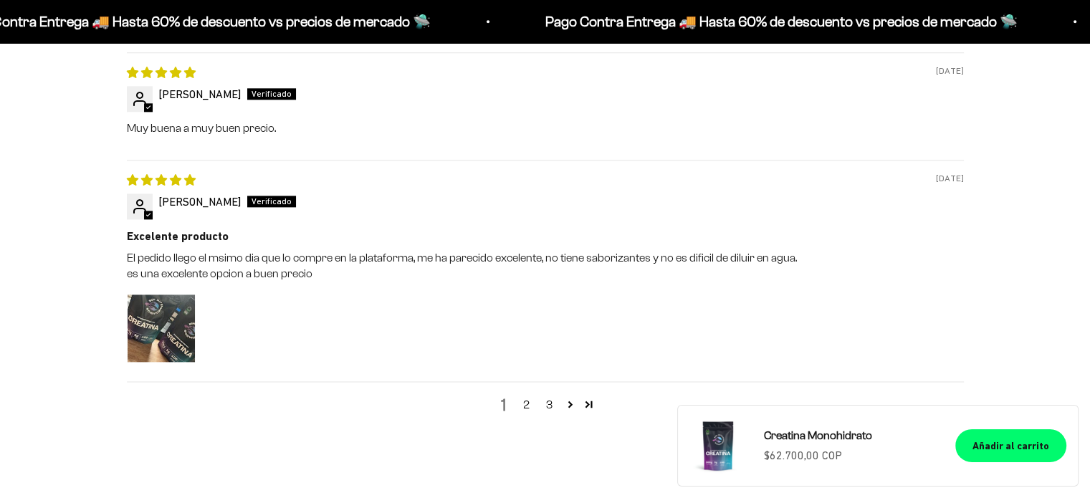
scroll to position [1792, 0]
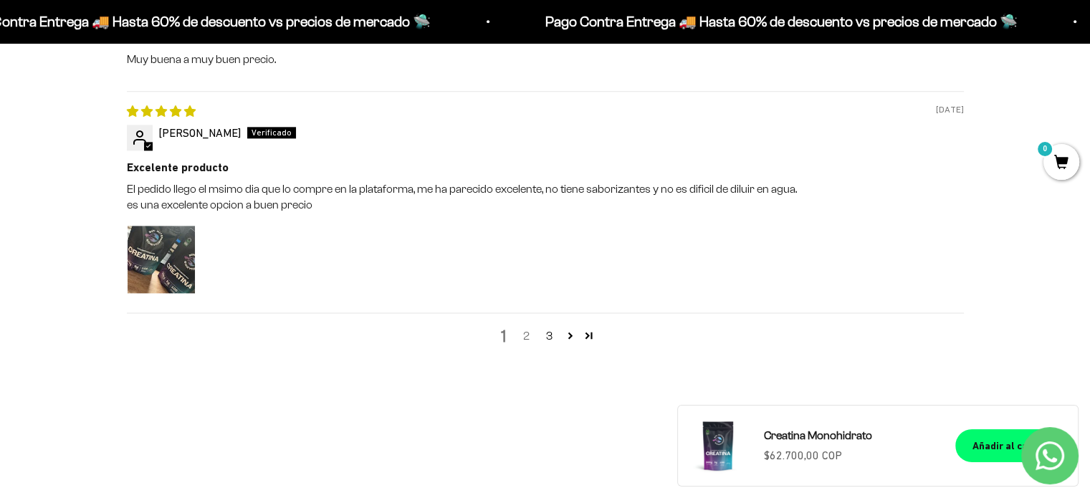
click at [528, 328] on link "2" at bounding box center [526, 336] width 23 height 17
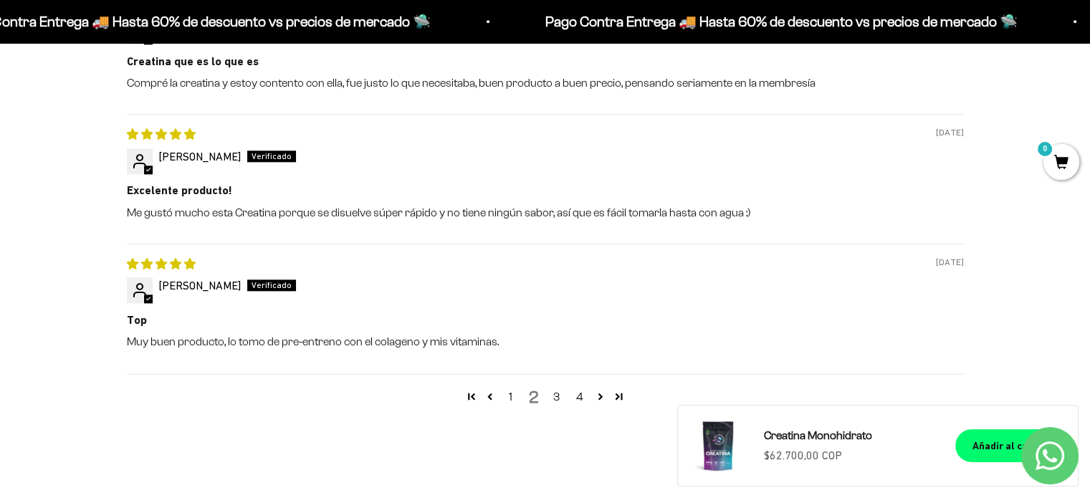
scroll to position [1712, 0]
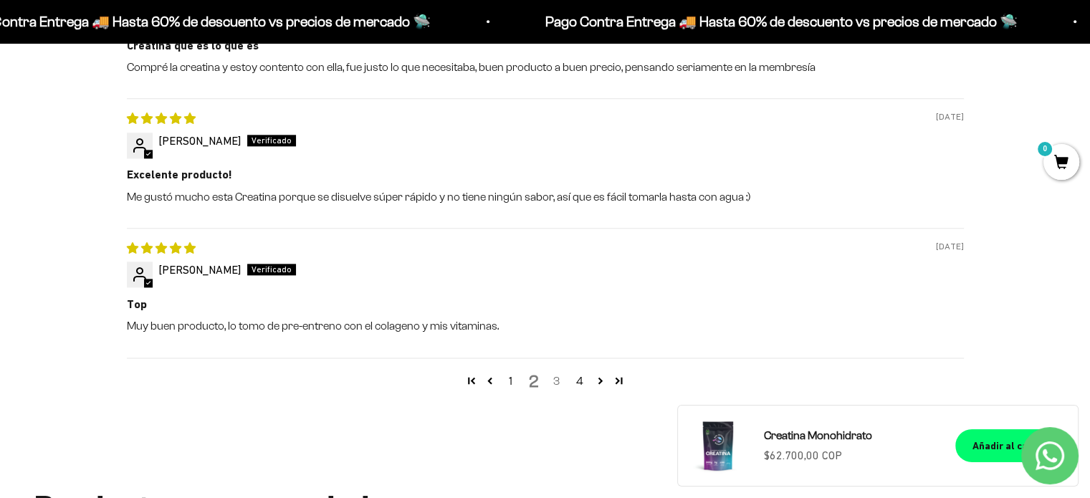
click at [560, 379] on link "3" at bounding box center [557, 381] width 23 height 17
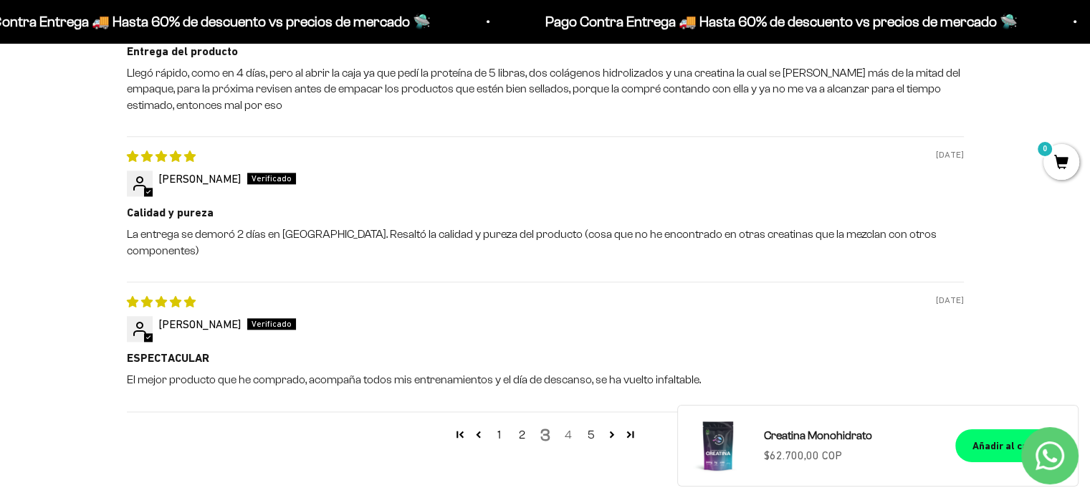
click at [568, 427] on link "4" at bounding box center [568, 435] width 23 height 17
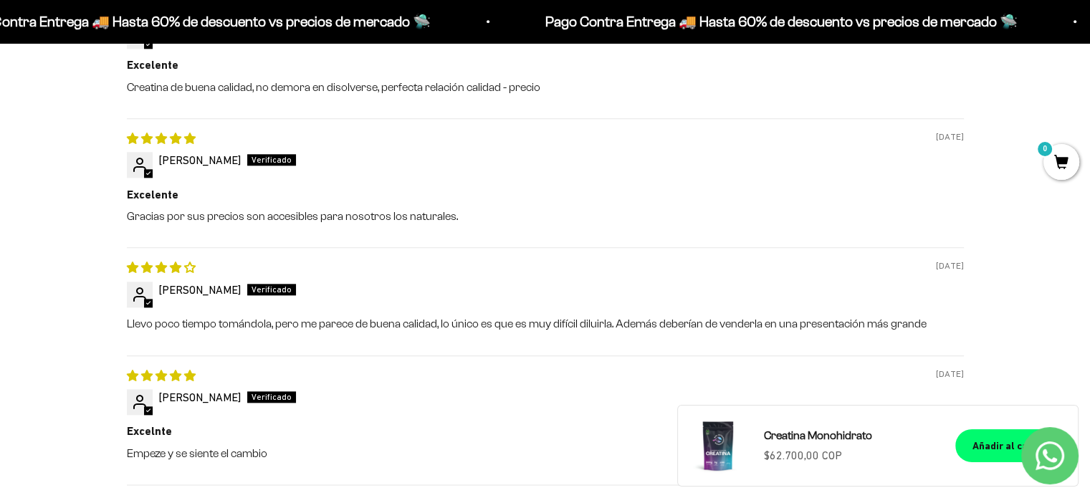
scroll to position [1640, 0]
